Goal: Information Seeking & Learning: Learn about a topic

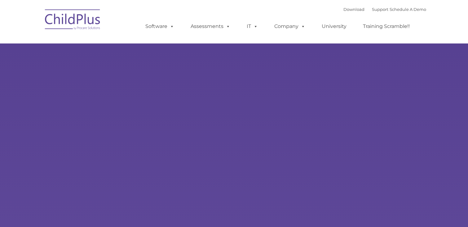
type input ""
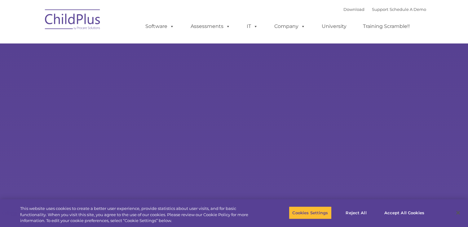
select select "MEDIUM"
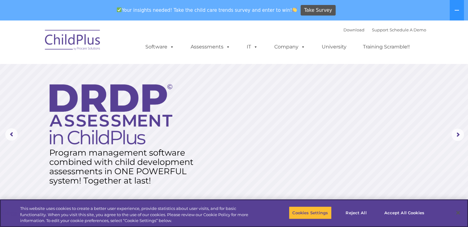
scroll to position [5, 0]
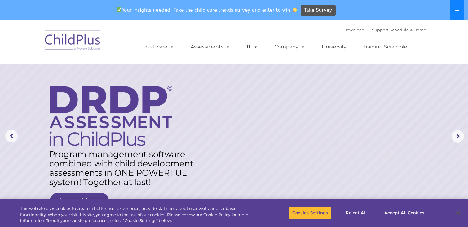
click at [457, 9] on icon at bounding box center [456, 10] width 5 height 5
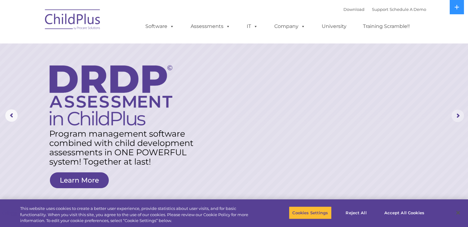
click at [459, 115] on rs-arrow at bounding box center [458, 115] width 12 height 12
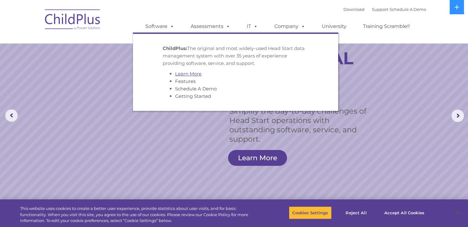
click at [190, 74] on link "Learn More" at bounding box center [188, 74] width 26 height 6
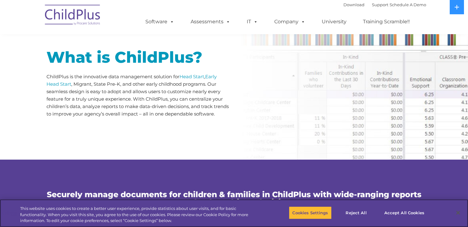
scroll to position [303, 0]
